Goal: Task Accomplishment & Management: Manage account settings

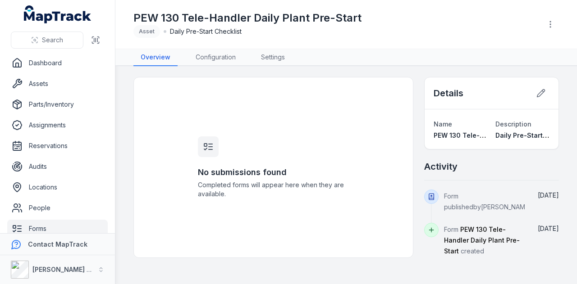
scroll to position [72, 0]
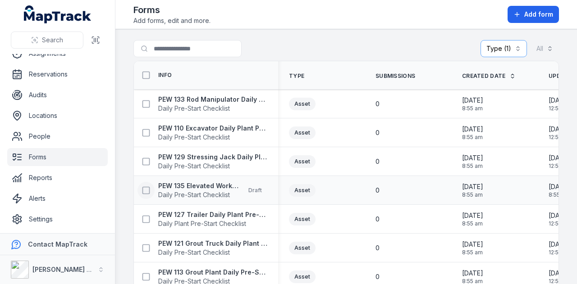
click at [149, 191] on rect at bounding box center [146, 190] width 7 height 7
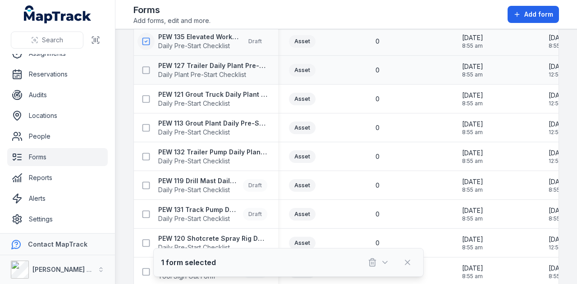
scroll to position [154, 0]
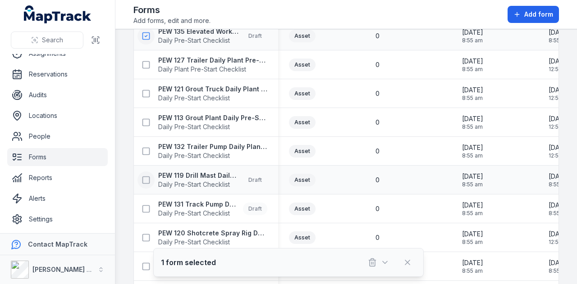
click at [143, 178] on icon at bounding box center [145, 180] width 9 height 9
click at [144, 212] on button at bounding box center [145, 208] width 17 height 17
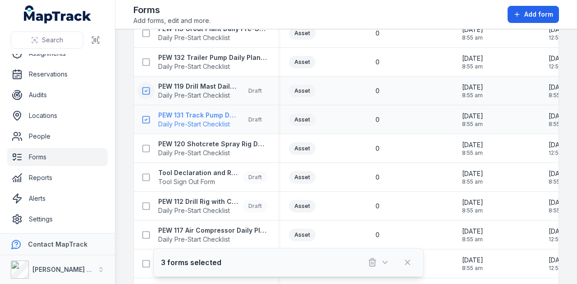
scroll to position [274, 0]
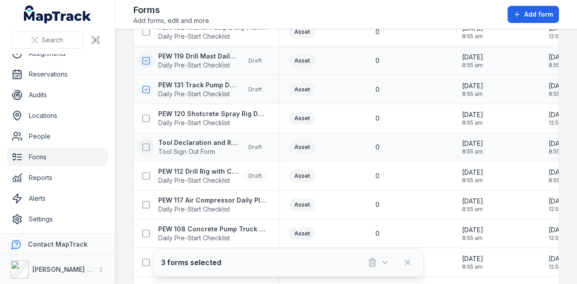
click at [150, 145] on icon at bounding box center [145, 147] width 9 height 9
click at [149, 175] on rect at bounding box center [146, 176] width 7 height 7
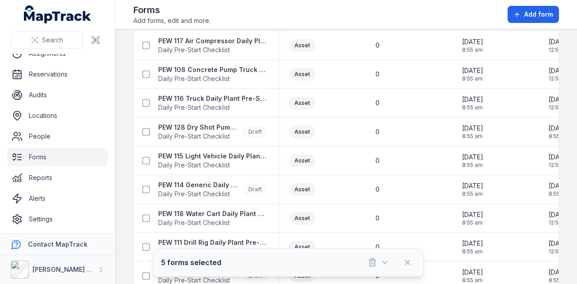
scroll to position [434, 0]
click at [152, 128] on button at bounding box center [145, 131] width 17 height 17
click at [148, 187] on icon at bounding box center [145, 188] width 9 height 9
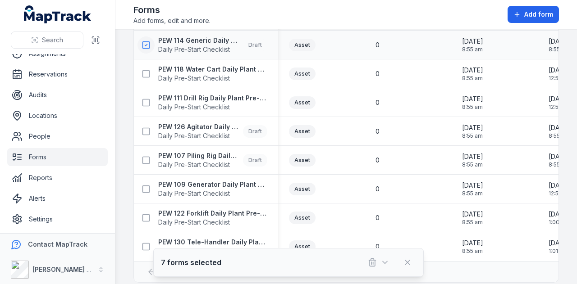
scroll to position [589, 0]
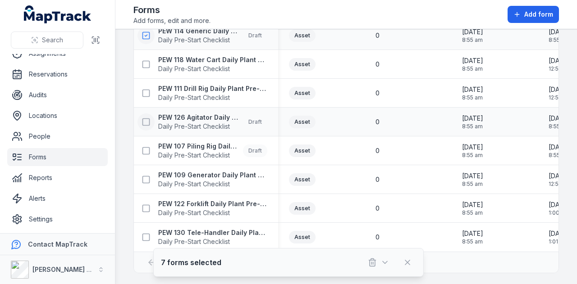
click at [146, 118] on icon at bounding box center [145, 122] width 9 height 9
click at [144, 149] on icon at bounding box center [145, 150] width 9 height 9
click at [380, 265] on button "button" at bounding box center [378, 262] width 30 height 17
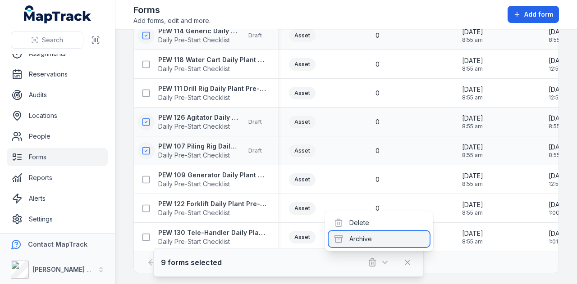
click at [373, 232] on div "Archive" at bounding box center [378, 239] width 101 height 16
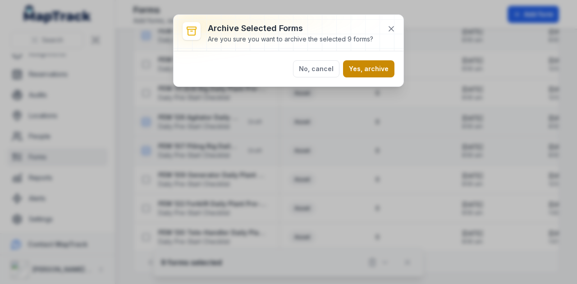
click at [371, 70] on button "Yes, archive" at bounding box center [368, 68] width 51 height 17
